Goal: Task Accomplishment & Management: Complete application form

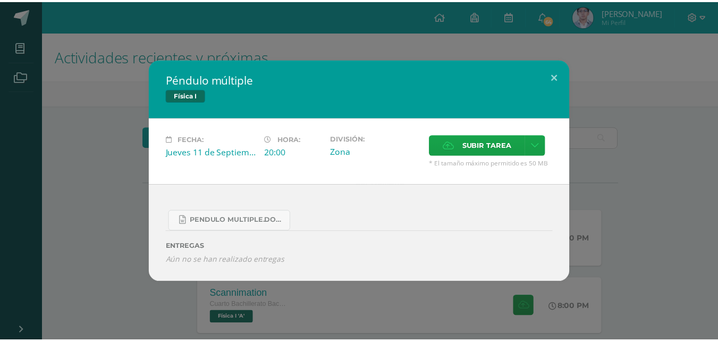
scroll to position [159, 0]
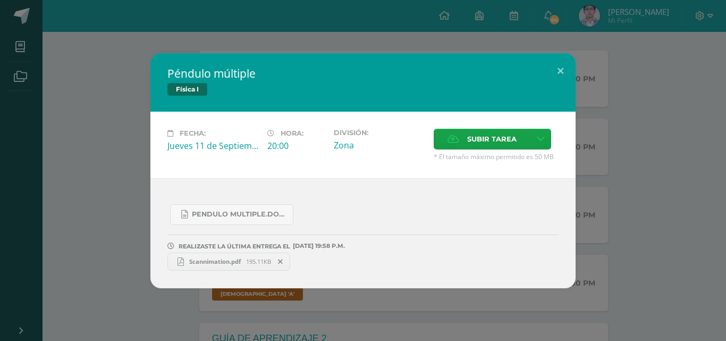
click at [141, 175] on div "Péndulo múltiple Física I Fecha: Jueves 11 de Septiembre Hora: 20:00 División: …" at bounding box center [362, 170] width 717 height 235
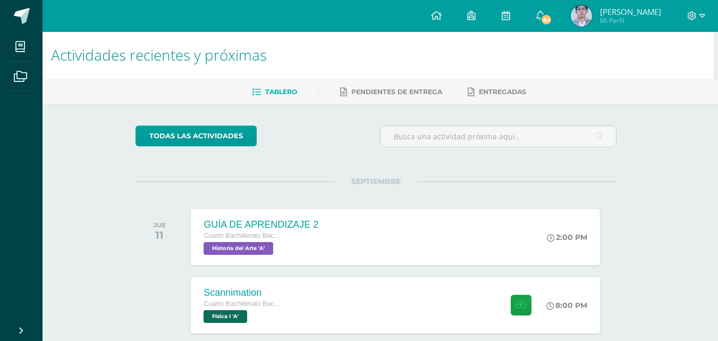
scroll to position [0, 4]
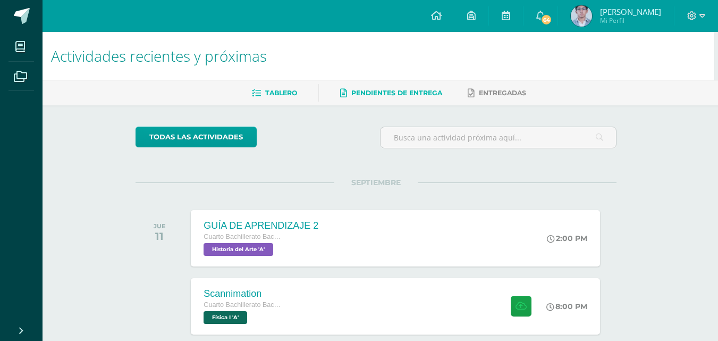
click at [351, 95] on span "Pendientes de entrega" at bounding box center [396, 93] width 91 height 8
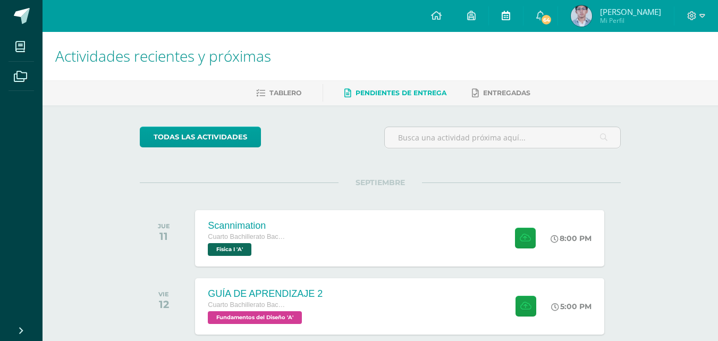
click at [514, 11] on link at bounding box center [506, 16] width 34 height 32
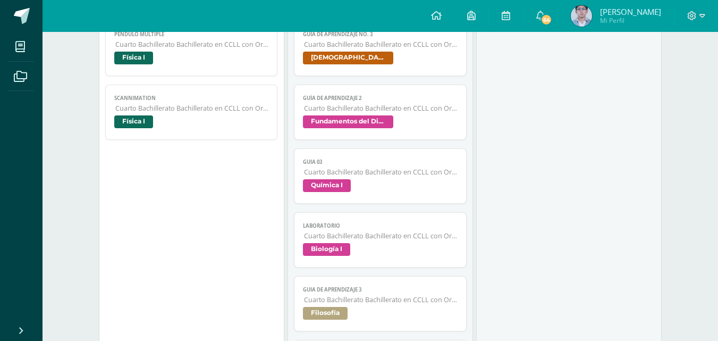
scroll to position [585, 0]
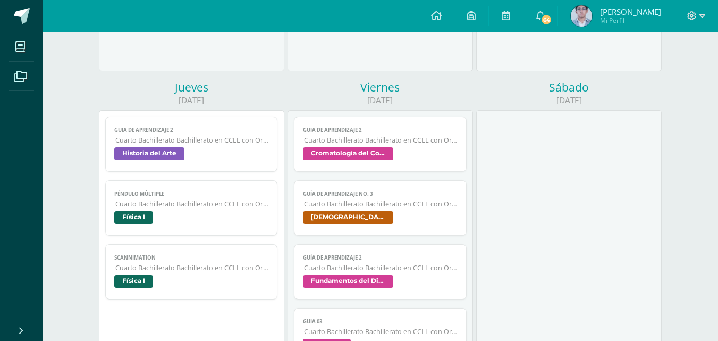
click at [142, 192] on span "Péndulo múltiple" at bounding box center [191, 193] width 155 height 7
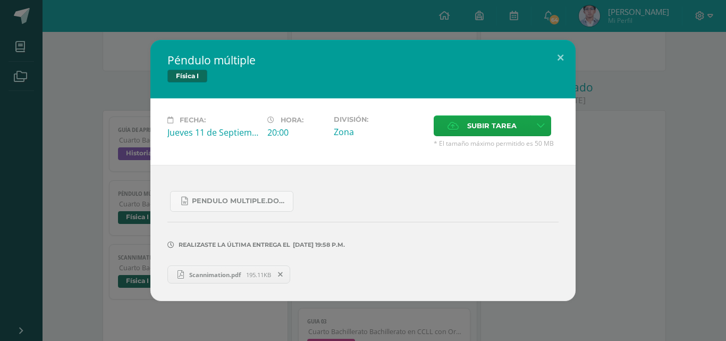
click at [48, 197] on div "Péndulo múltiple Física I Fecha: [DATE] Hora: 20:00 División: Zona Subir tarea" at bounding box center [362, 170] width 717 height 261
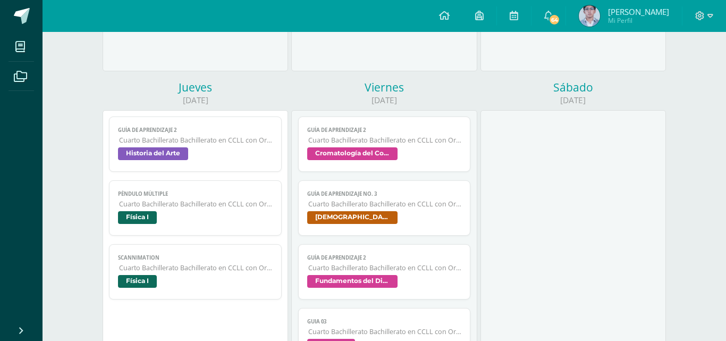
click at [185, 263] on link "Scannimation Cuarto Bachillerato Bachillerato en CCLL con Orientación en Diseño…" at bounding box center [195, 271] width 173 height 55
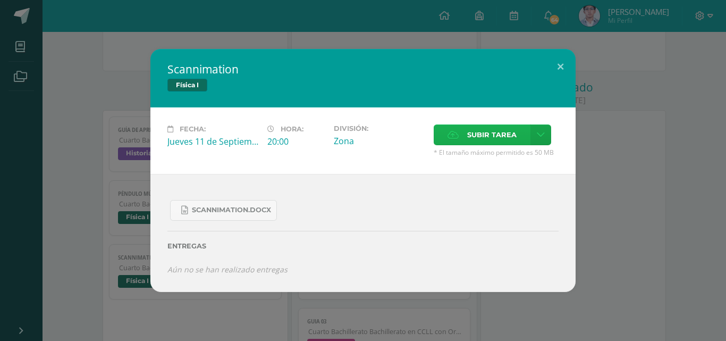
click at [467, 133] on span "Subir tarea" at bounding box center [491, 135] width 49 height 20
click at [0, 0] on input "Subir tarea" at bounding box center [0, 0] width 0 height 0
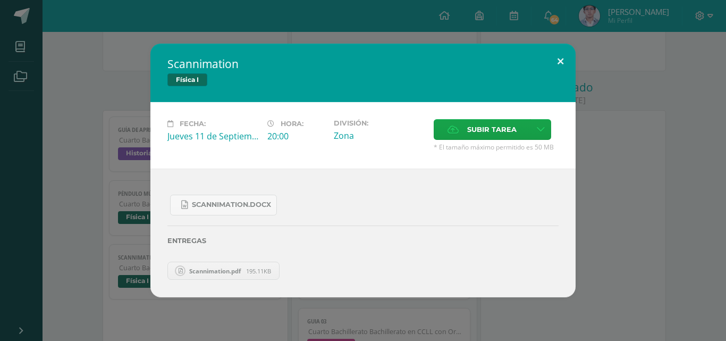
click at [560, 61] on button at bounding box center [560, 62] width 30 height 36
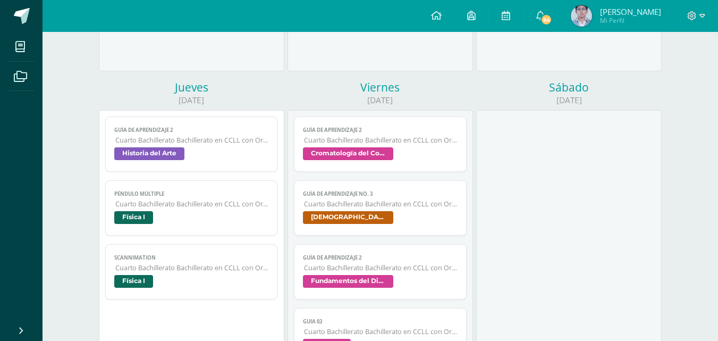
click at [163, 201] on span "Cuarto Bachillerato Bachillerato en CCLL con Orientación en Diseño Gráfico" at bounding box center [192, 203] width 154 height 9
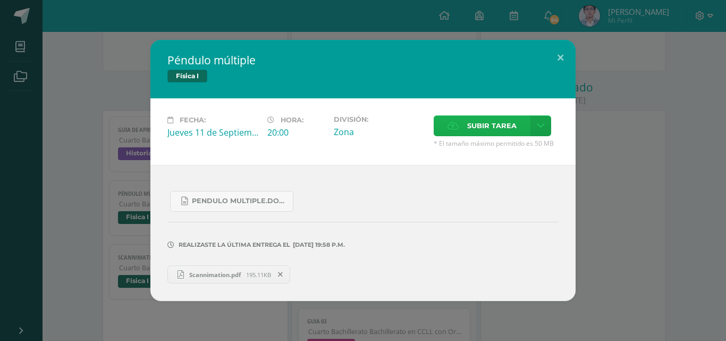
drag, startPoint x: 489, startPoint y: 95, endPoint x: 489, endPoint y: 117, distance: 21.8
click at [489, 97] on div "Péndulo múltiple Física I" at bounding box center [362, 69] width 425 height 58
click at [489, 117] on span "Subir tarea" at bounding box center [491, 126] width 49 height 20
click at [0, 0] on input "Subir tarea" at bounding box center [0, 0] width 0 height 0
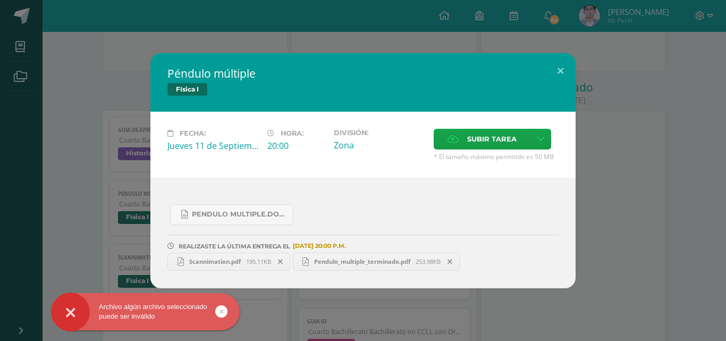
click at [283, 260] on icon at bounding box center [280, 261] width 5 height 7
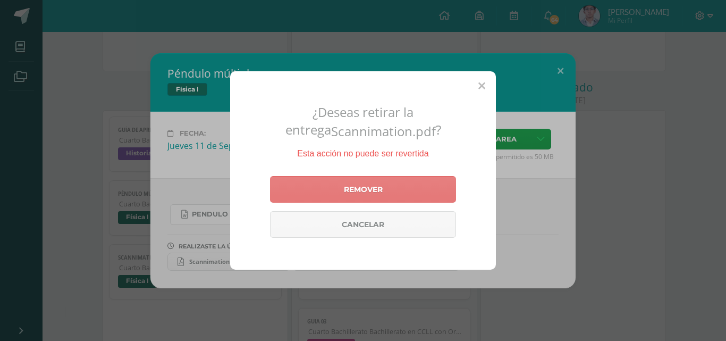
click at [345, 188] on link "Remover" at bounding box center [363, 189] width 186 height 27
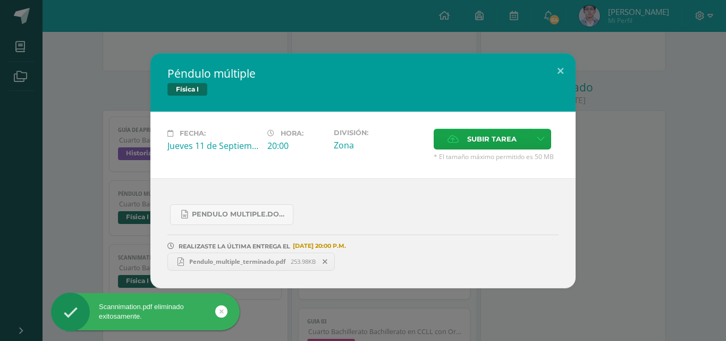
click at [77, 49] on div "Péndulo múltiple Física I Fecha: Jueves 11 de Septiembre Hora: 20:00 División: …" at bounding box center [363, 170] width 726 height 341
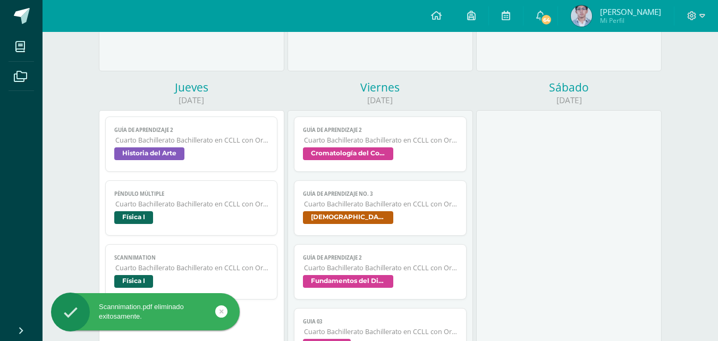
click at [176, 265] on span "Cuarto Bachillerato Bachillerato en CCLL con Orientación en Diseño Gráfico" at bounding box center [192, 267] width 154 height 9
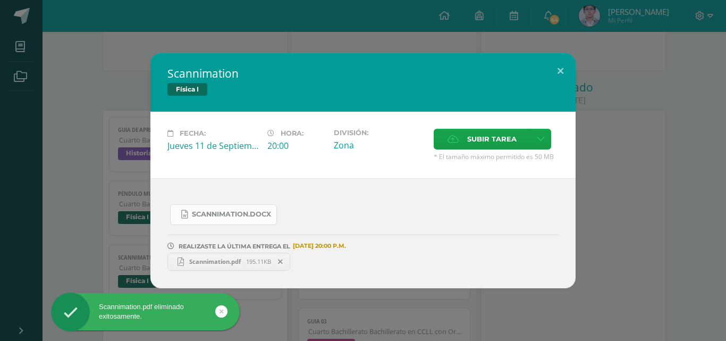
click at [219, 211] on span "Scannimation.docx" at bounding box center [231, 214] width 79 height 9
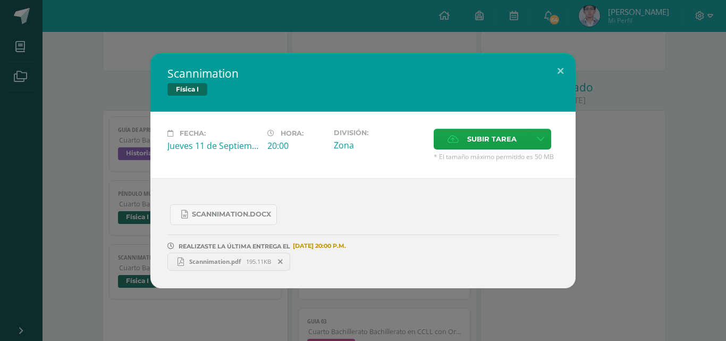
click at [238, 259] on span "Scannimation.pdf" at bounding box center [215, 261] width 62 height 8
click at [479, 142] on span "Subir tarea" at bounding box center [491, 139] width 49 height 20
click at [0, 0] on input "Subir tarea" at bounding box center [0, 0] width 0 height 0
click at [303, 263] on circle at bounding box center [306, 262] width 10 height 10
click at [283, 263] on icon at bounding box center [280, 261] width 5 height 7
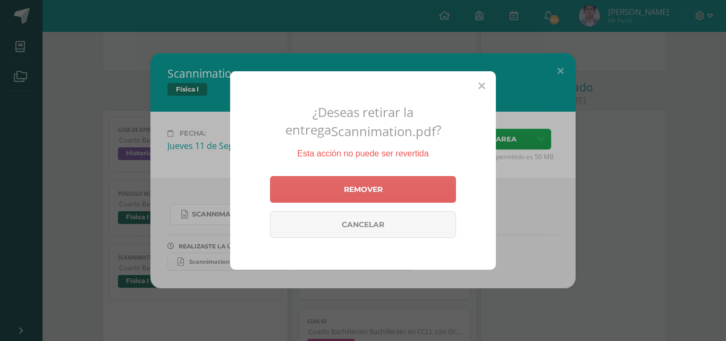
click at [364, 173] on div "Remover Cancelar" at bounding box center [363, 207] width 186 height 70
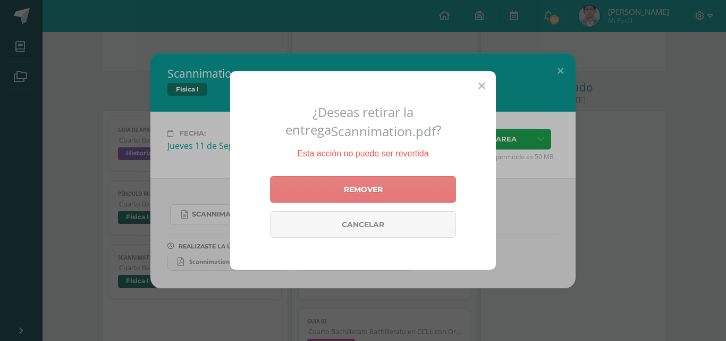
click at [365, 191] on link "Remover" at bounding box center [363, 189] width 186 height 27
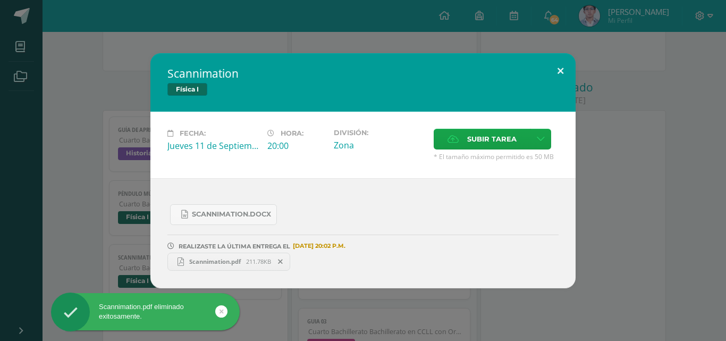
click at [559, 65] on button at bounding box center [560, 71] width 30 height 36
